Goal: Check status: Verify the current state of an ongoing process or item

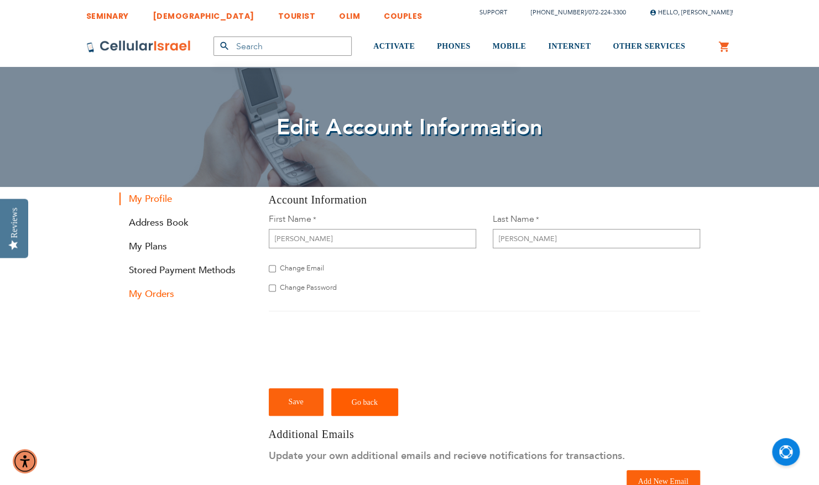
type input "[EMAIL_ADDRESS][DOMAIN_NAME]"
click at [150, 288] on link "My Orders" at bounding box center [185, 294] width 133 height 13
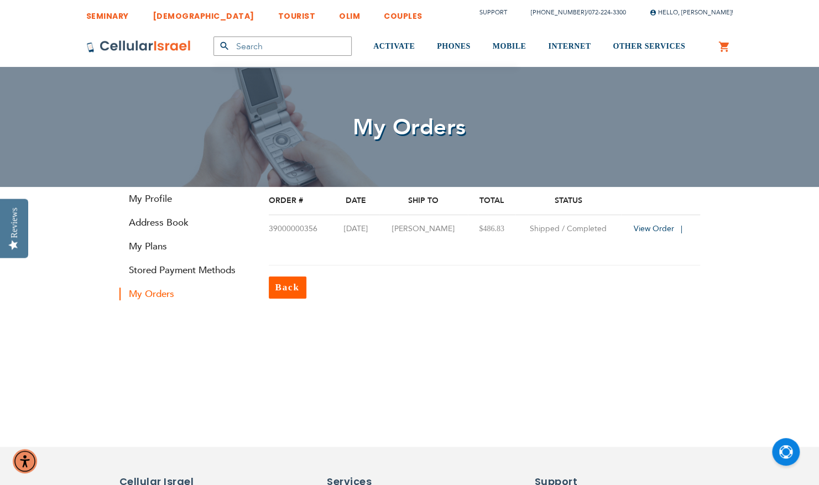
type input "[EMAIL_ADDRESS][DOMAIN_NAME]"
click at [296, 229] on td "39000000356" at bounding box center [301, 229] width 65 height 28
click at [161, 244] on link "My Plans" at bounding box center [185, 246] width 133 height 13
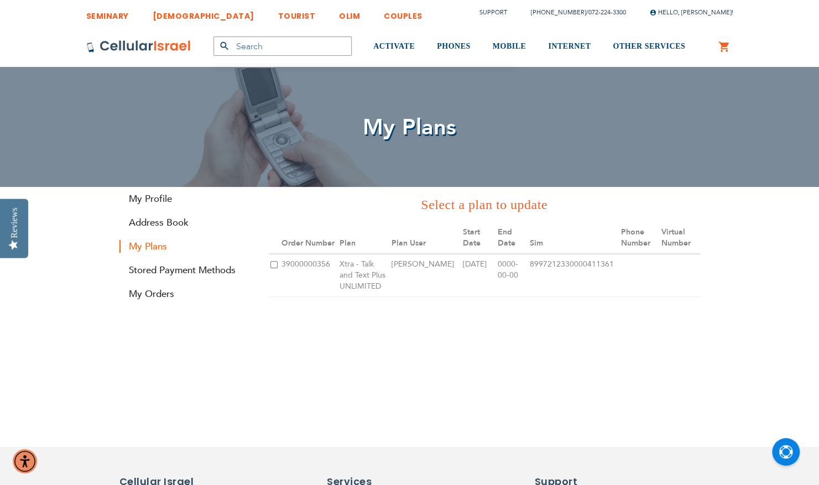
type input "[EMAIL_ADDRESS][DOMAIN_NAME]"
click at [271, 261] on input "checkbox" at bounding box center [273, 264] width 7 height 7
checkbox input "true"
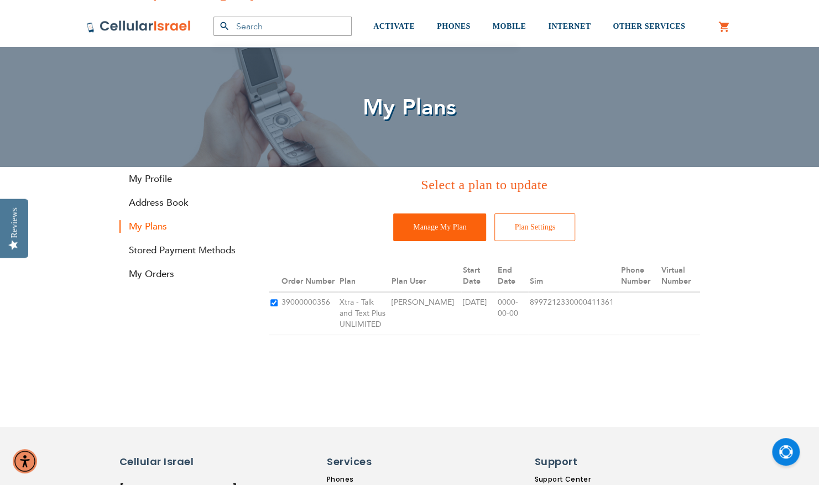
scroll to position [19, 0]
drag, startPoint x: 331, startPoint y: 300, endPoint x: 281, endPoint y: 301, distance: 50.3
click at [281, 301] on td "39000000356" at bounding box center [309, 313] width 59 height 43
drag, startPoint x: 281, startPoint y: 301, endPoint x: 291, endPoint y: 305, distance: 10.7
copy td "39000000356"
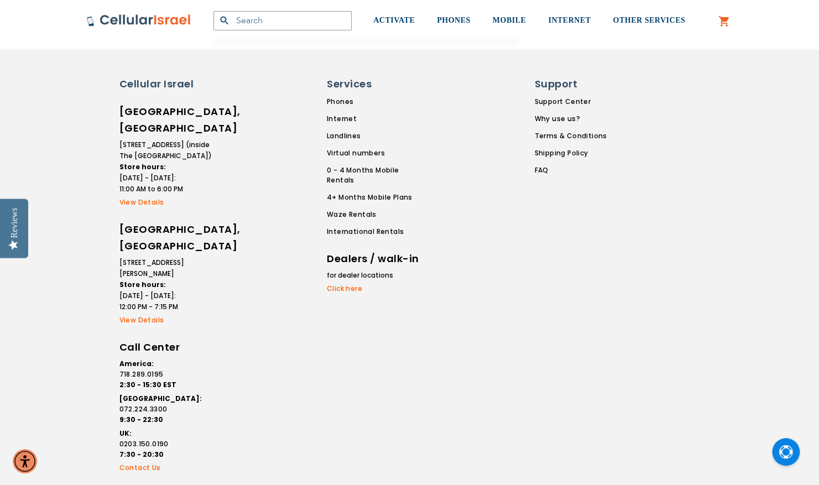
scroll to position [414, 0]
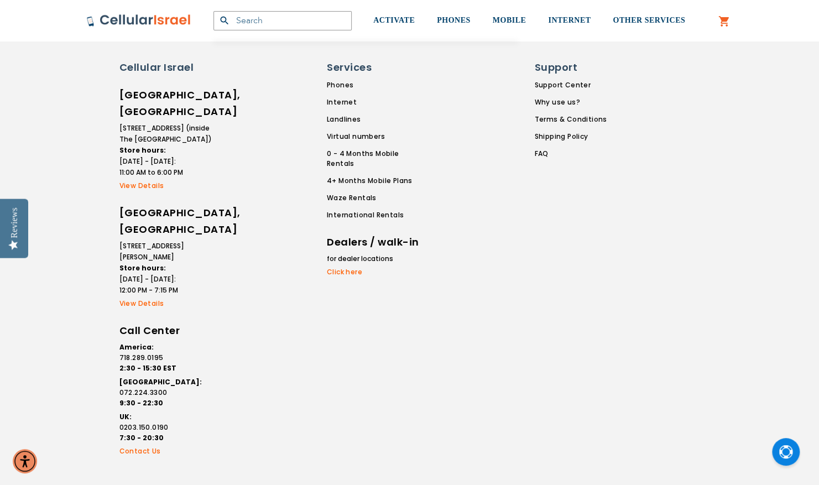
click at [143, 446] on link "Contact Us" at bounding box center [166, 451] width 94 height 10
